Goal: Transaction & Acquisition: Download file/media

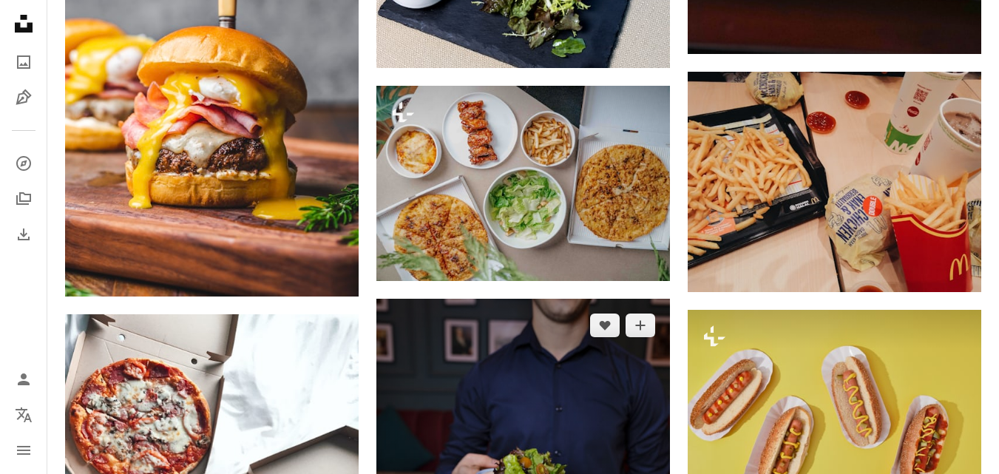
scroll to position [6985, 0]
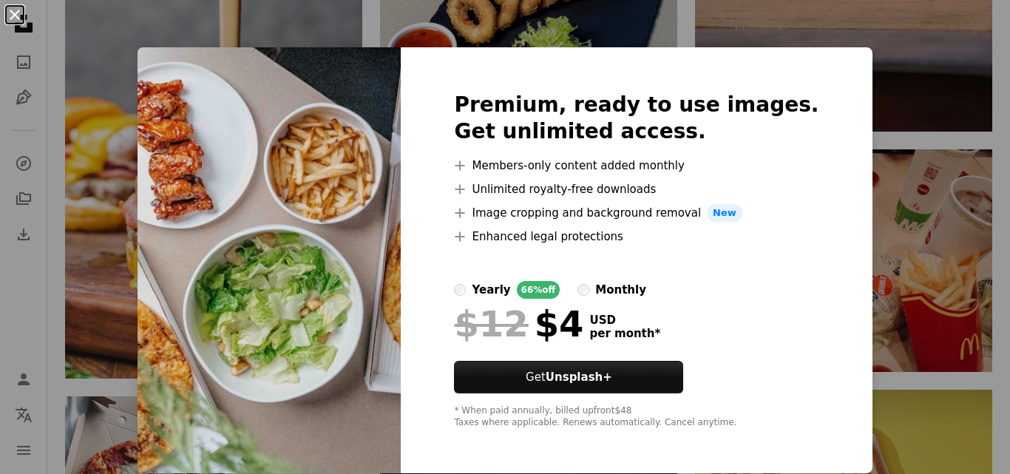
click at [21, 16] on button "An X shape" at bounding box center [15, 15] width 18 height 18
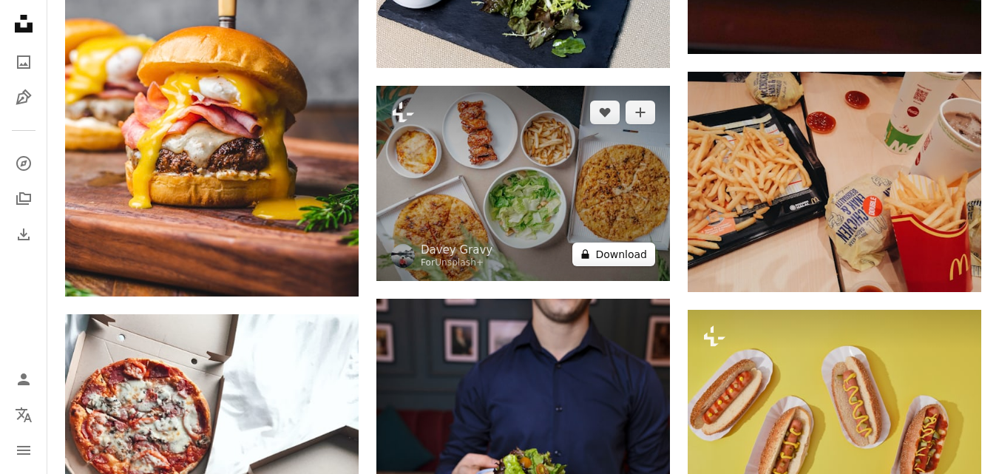
click at [639, 251] on button "A lock Download" at bounding box center [613, 255] width 83 height 24
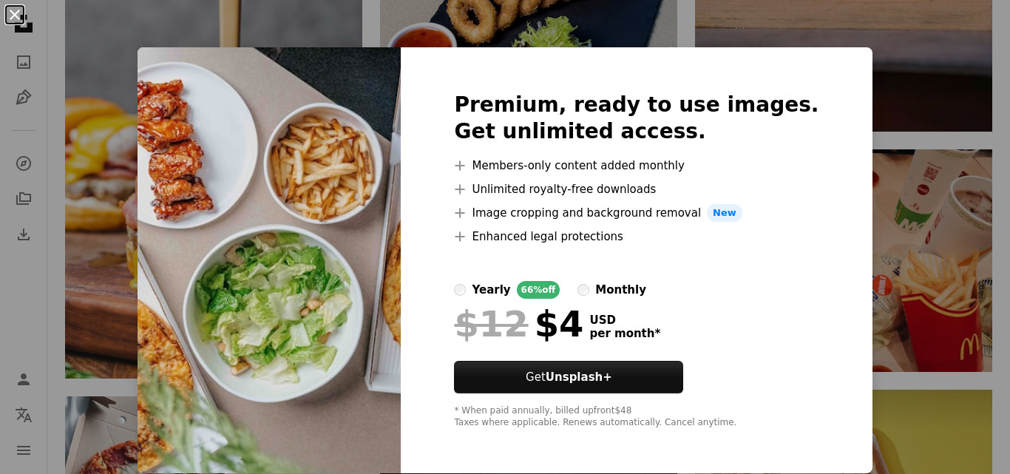
click at [12, 8] on button "An X shape" at bounding box center [15, 15] width 18 height 18
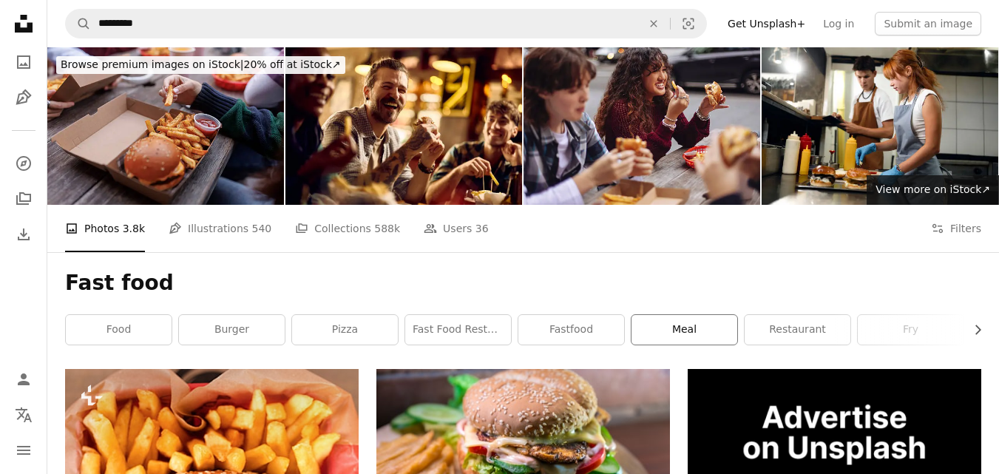
click at [702, 325] on link "meal" at bounding box center [685, 330] width 106 height 30
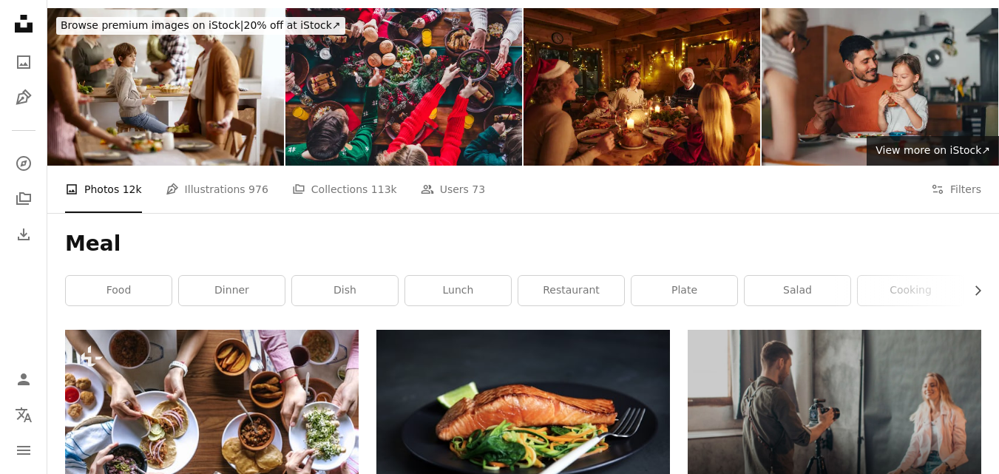
scroll to position [135, 0]
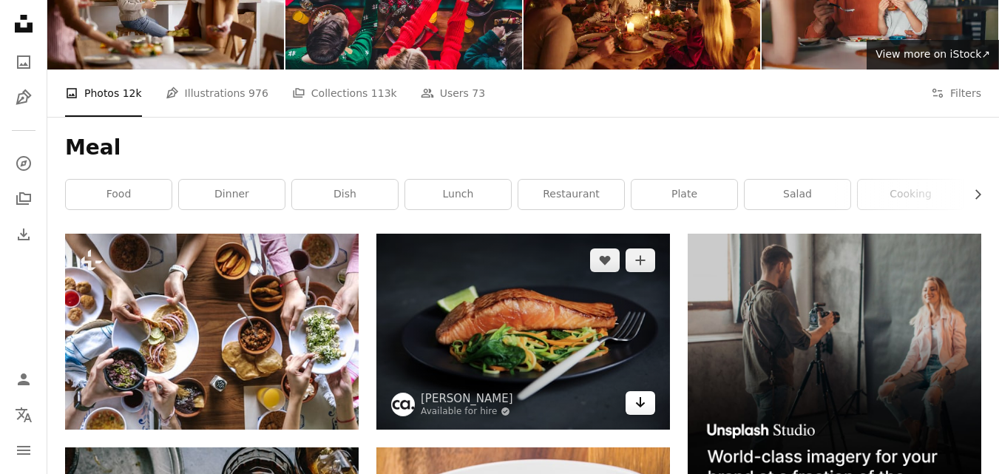
click at [639, 402] on icon "Arrow pointing down" at bounding box center [641, 402] width 12 height 18
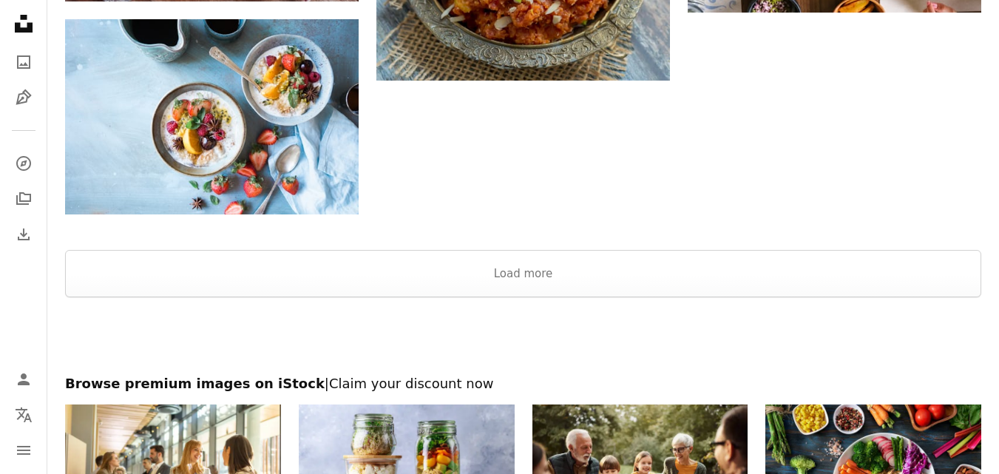
scroll to position [2463, 0]
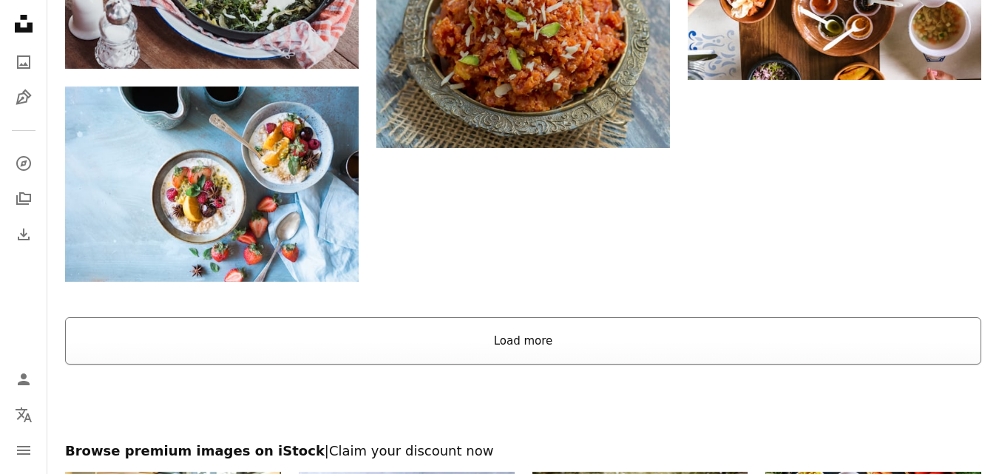
click at [864, 334] on button "Load more" at bounding box center [523, 340] width 916 height 47
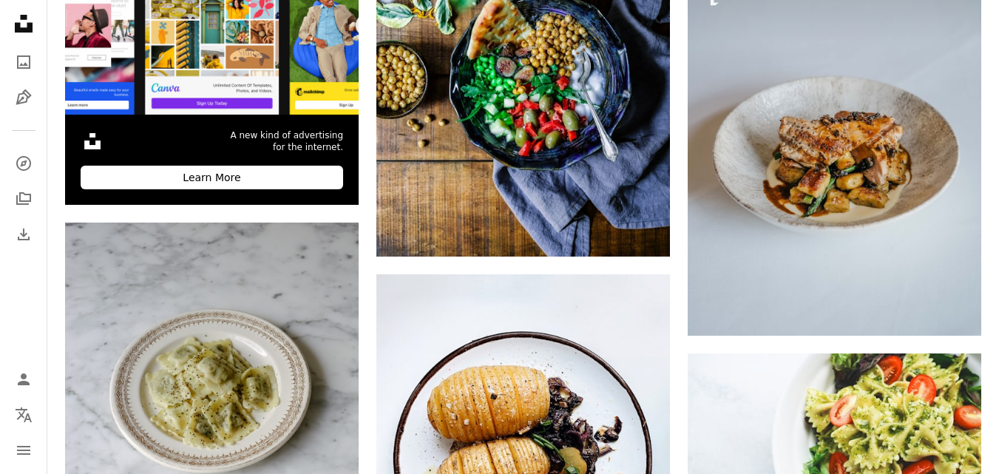
scroll to position [0, 0]
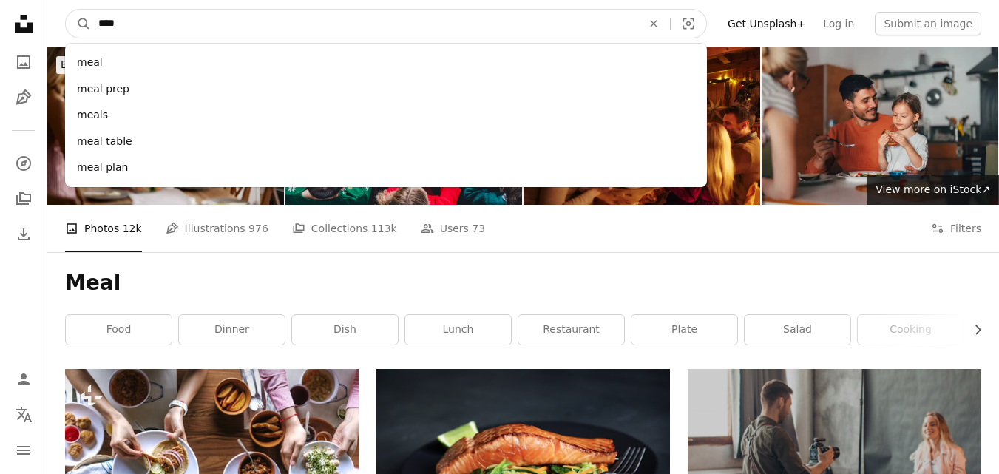
drag, startPoint x: 304, startPoint y: 28, endPoint x: 51, endPoint y: 36, distance: 253.1
click at [51, 36] on nav "A magnifying glass **** meal meal prep meals meal table meal plan An X shape Vi…" at bounding box center [523, 23] width 952 height 47
type input "*********"
click at [66, 10] on button "A magnifying glass" at bounding box center [78, 24] width 25 height 28
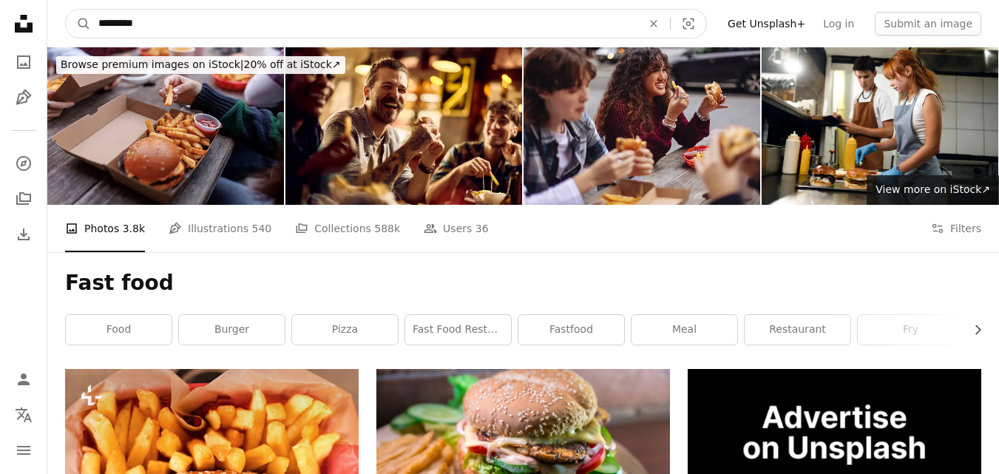
click at [494, 14] on input "*********" at bounding box center [364, 24] width 547 height 28
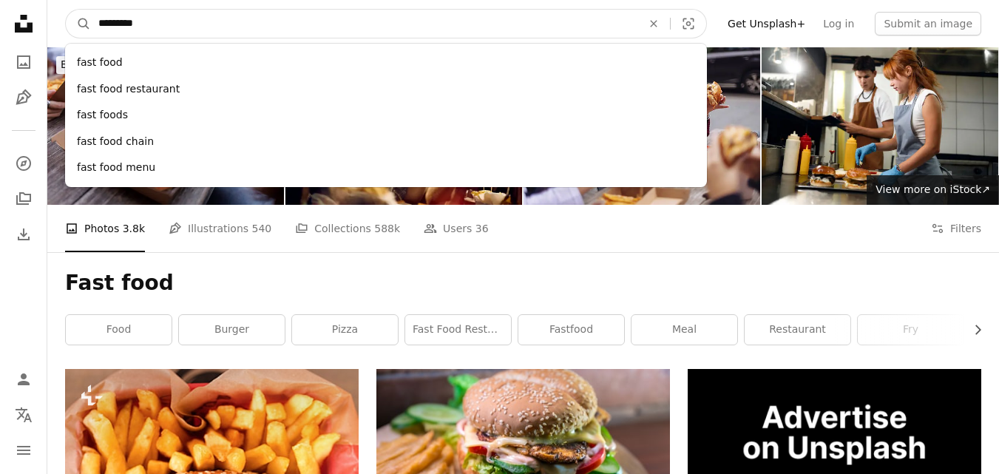
click at [494, 14] on input "*********" at bounding box center [364, 24] width 547 height 28
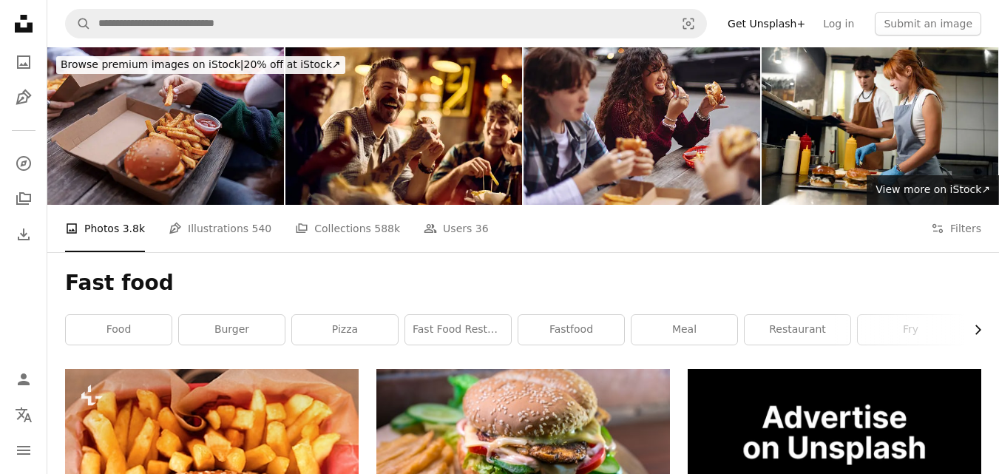
click at [979, 334] on icon "Chevron right" at bounding box center [977, 329] width 15 height 15
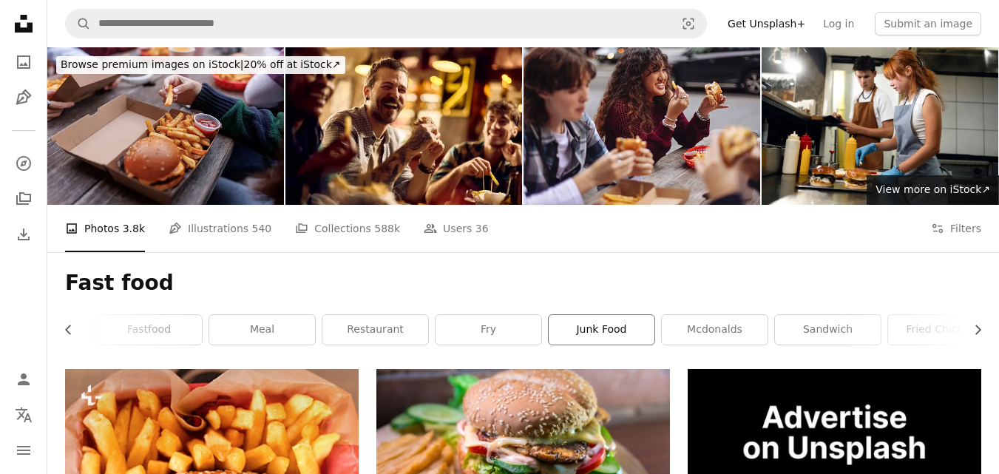
scroll to position [0, 436]
click at [584, 331] on link "junk food" at bounding box center [589, 330] width 106 height 30
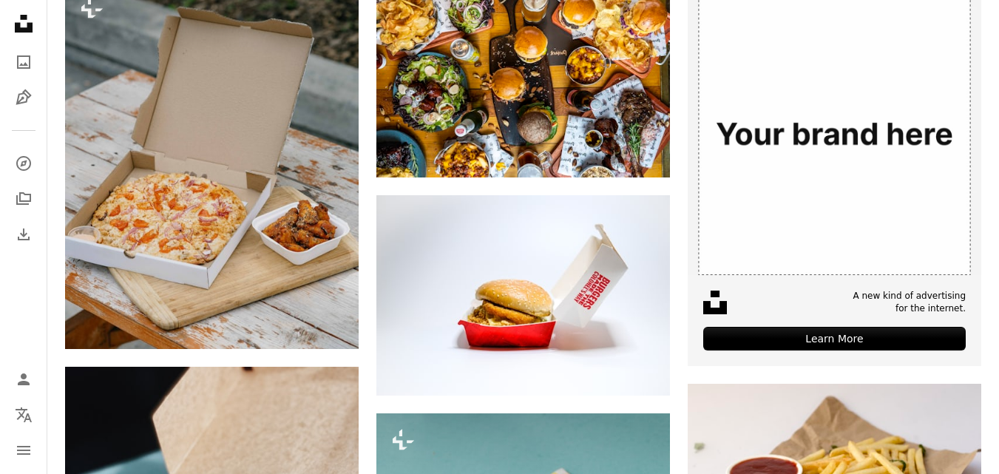
scroll to position [78, 0]
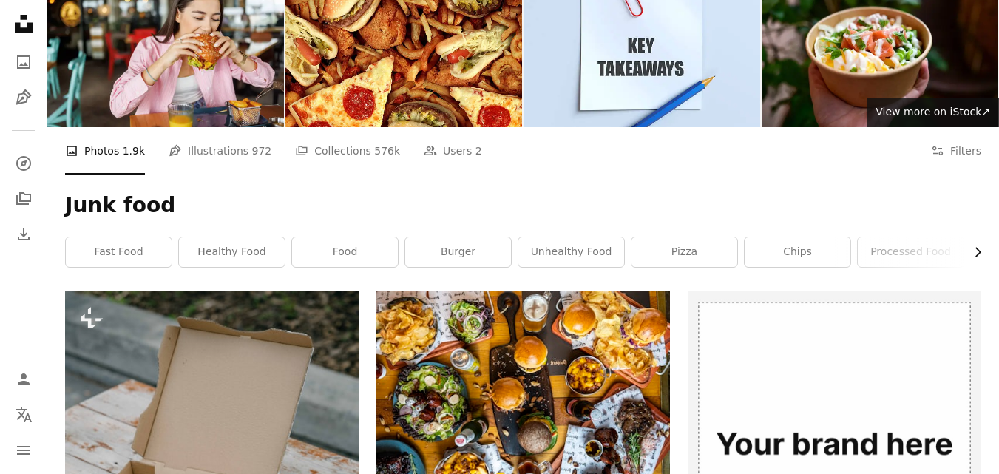
click at [974, 251] on icon "Chevron right" at bounding box center [977, 252] width 15 height 15
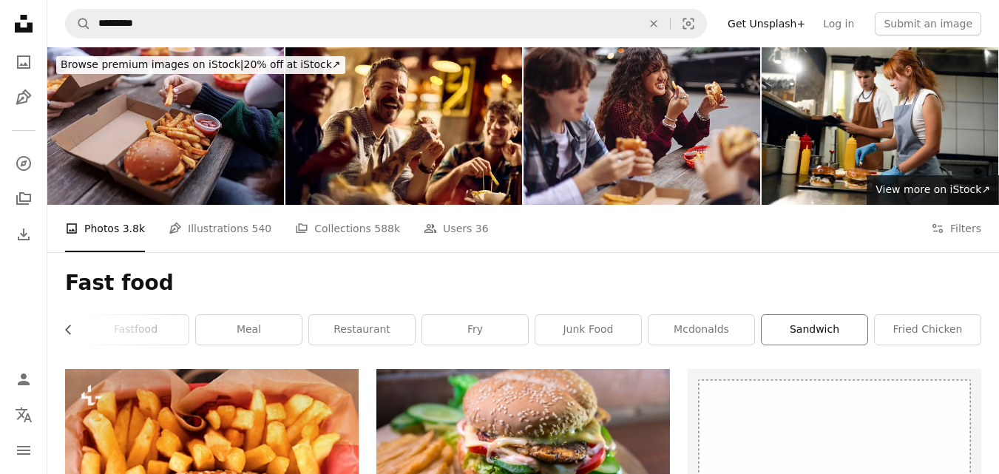
click at [854, 339] on link "sandwich" at bounding box center [815, 330] width 106 height 30
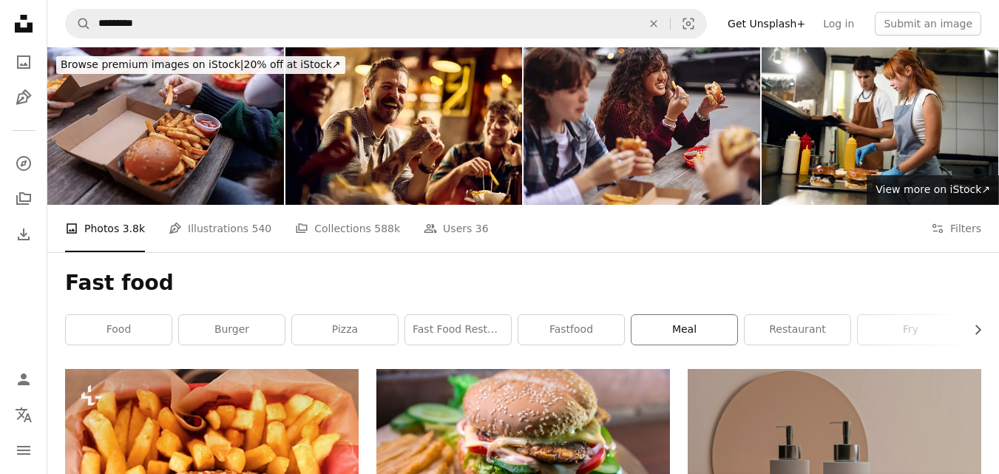
click at [707, 336] on link "meal" at bounding box center [685, 330] width 106 height 30
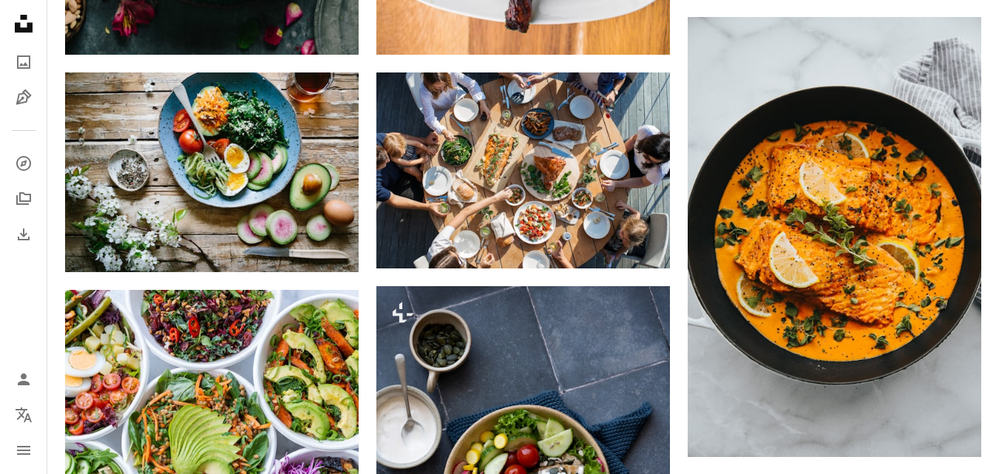
scroll to position [956, 0]
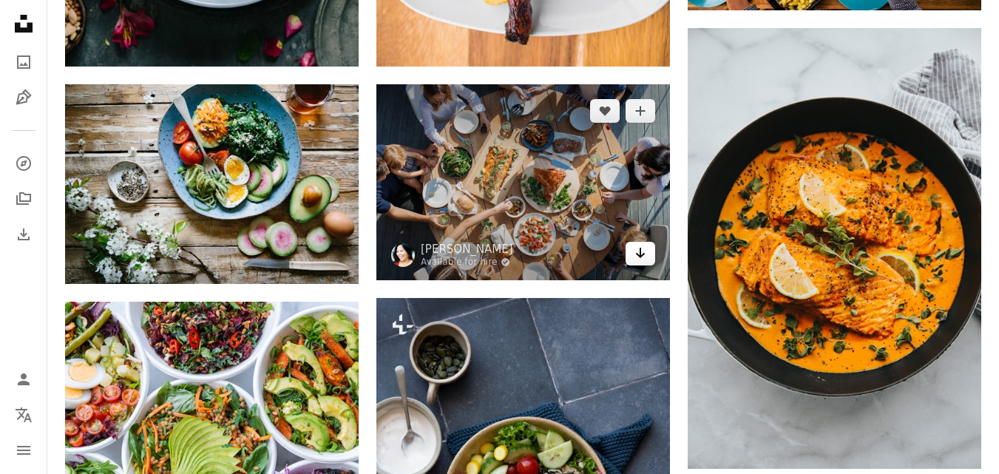
click at [646, 259] on icon "Arrow pointing down" at bounding box center [641, 253] width 12 height 18
